Goal: Task Accomplishment & Management: Use online tool/utility

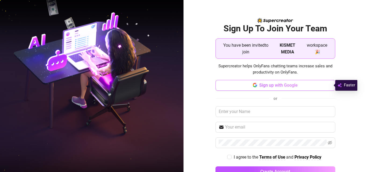
click at [289, 86] on span "Sign up with Google" at bounding box center [278, 85] width 38 height 5
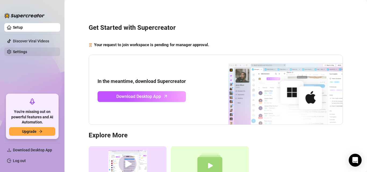
click at [27, 53] on link "Settings" at bounding box center [20, 52] width 14 height 4
click at [177, 135] on h3 "Explore More" at bounding box center [216, 135] width 254 height 9
drag, startPoint x: 343, startPoint y: 1, endPoint x: 331, endPoint y: 27, distance: 28.6
click at [331, 27] on h3 "Get Started with Supercreator" at bounding box center [216, 28] width 254 height 9
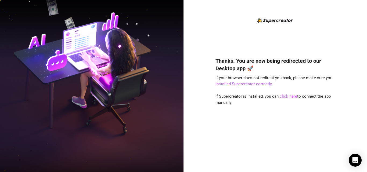
click at [288, 98] on link "click here" at bounding box center [288, 96] width 17 height 5
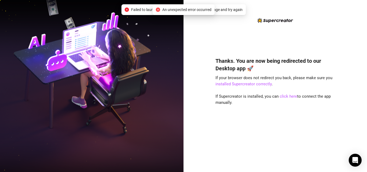
click at [199, 10] on span "An unexpected error occurred" at bounding box center [186, 10] width 49 height 6
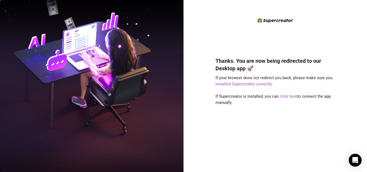
click at [244, 27] on div "Thanks. You are now being redirected to our Desktop app 🚀 If your browser does …" at bounding box center [276, 90] width 120 height 146
click at [288, 98] on link "click here" at bounding box center [288, 96] width 17 height 5
